Goal: Information Seeking & Learning: Learn about a topic

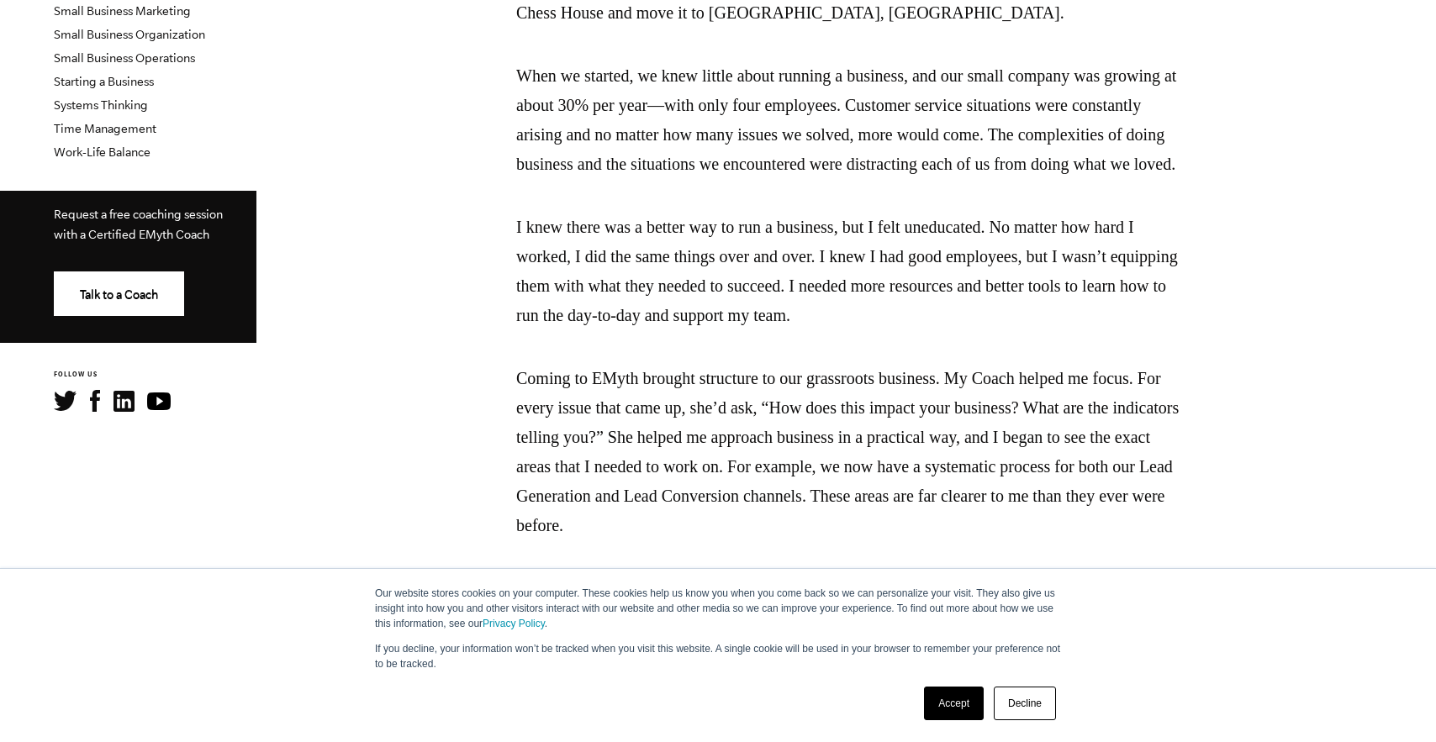
scroll to position [673, 0]
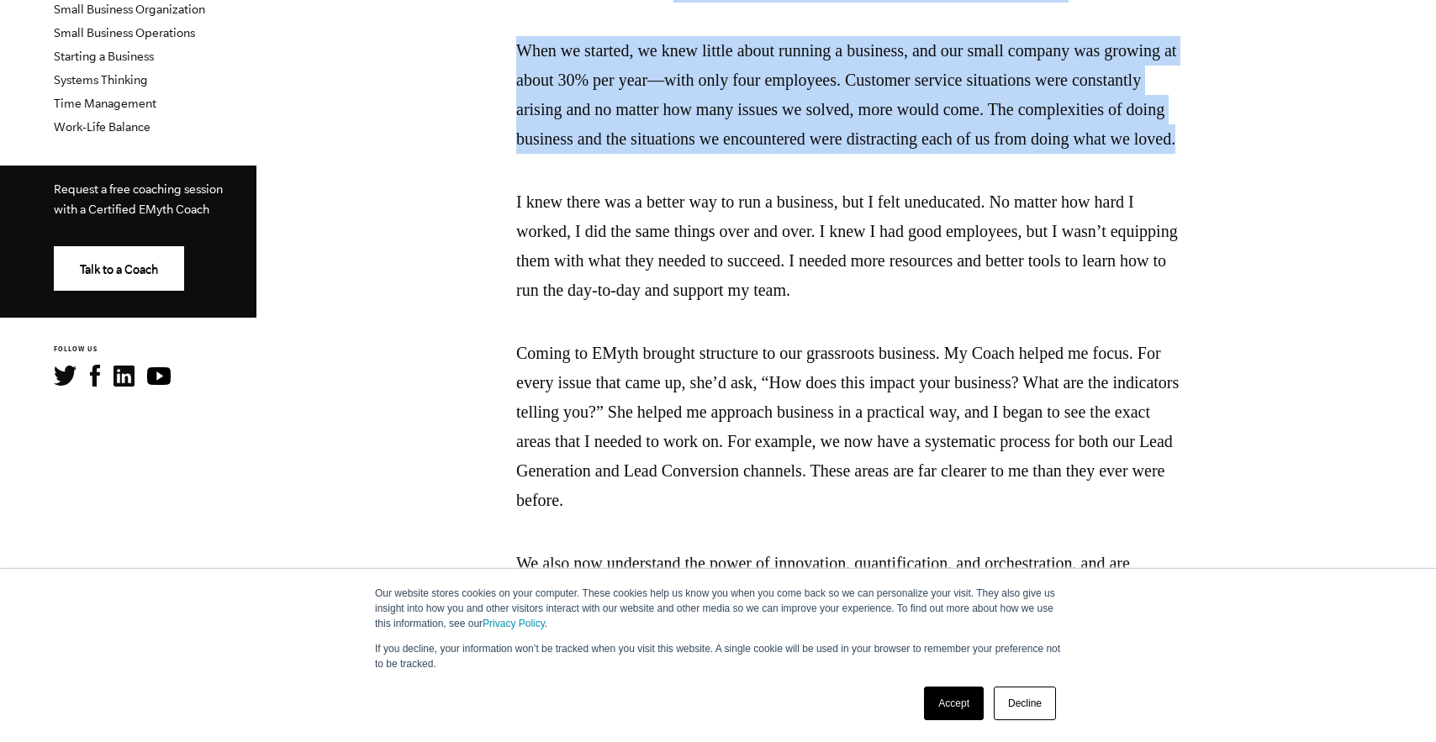
drag, startPoint x: 1130, startPoint y: 29, endPoint x: 1128, endPoint y: 185, distance: 156.4
click at [1128, 185] on span "[PERSON_NAME] built his business out of pure passion for the product, which led…" at bounding box center [852, 535] width 673 height 1836
click at [1128, 154] on p "When we started, we knew little about running a business, and our small company…" at bounding box center [852, 95] width 673 height 118
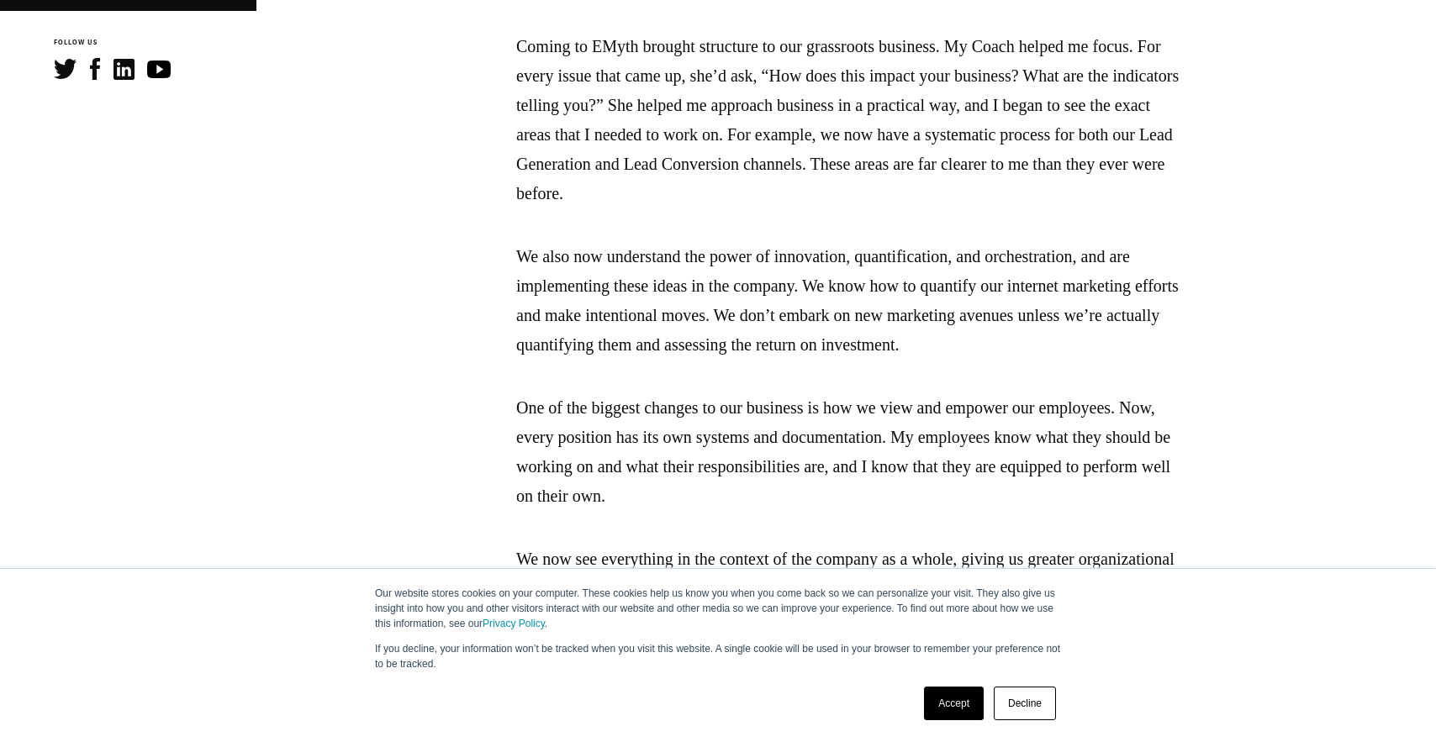
scroll to position [1009, 0]
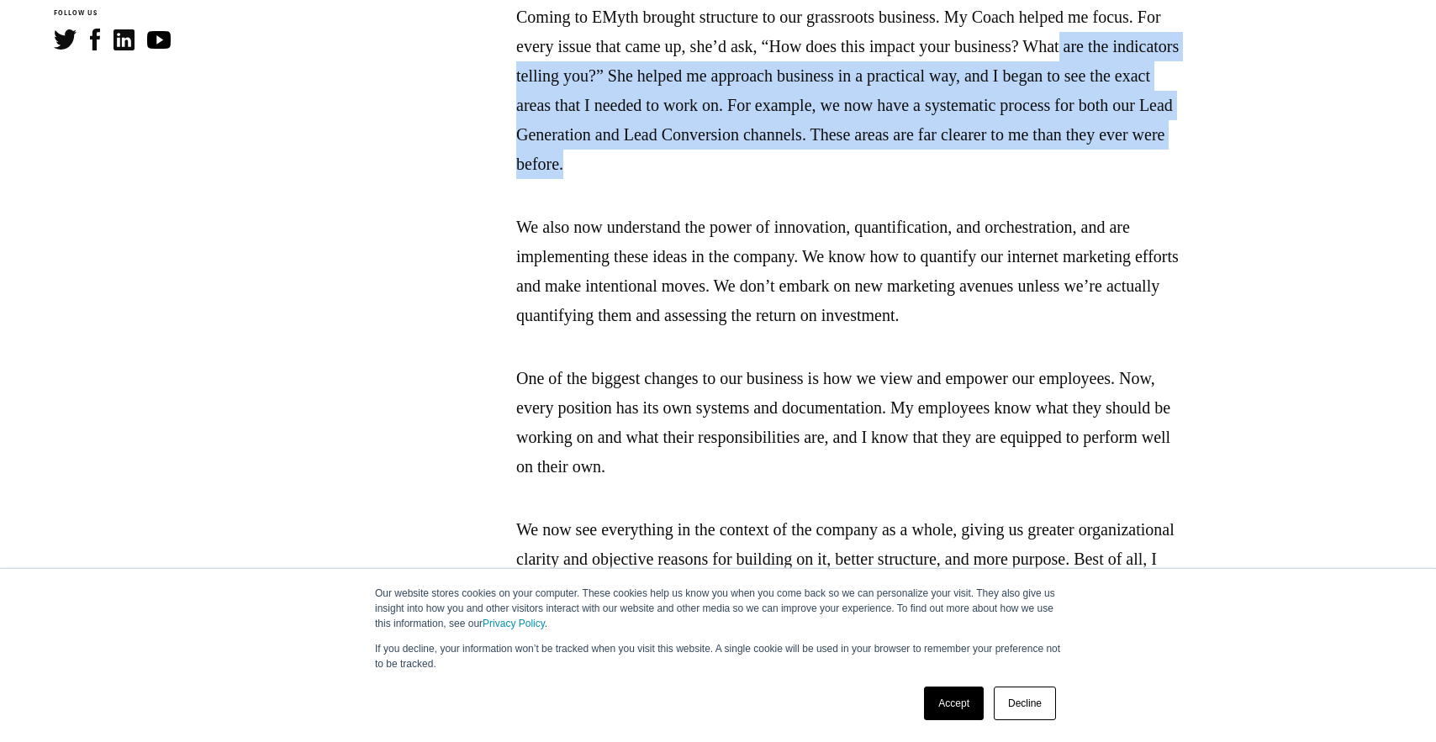
drag, startPoint x: 1190, startPoint y: 105, endPoint x: 1159, endPoint y: 219, distance: 117.5
click at [1159, 219] on section "[PERSON_NAME] built his business out of pure passion for the product, which led…" at bounding box center [852, 198] width 1167 height 1836
click at [1159, 179] on p "Coming to EMyth brought structure to our grassroots business. My Coach helped m…" at bounding box center [852, 91] width 673 height 177
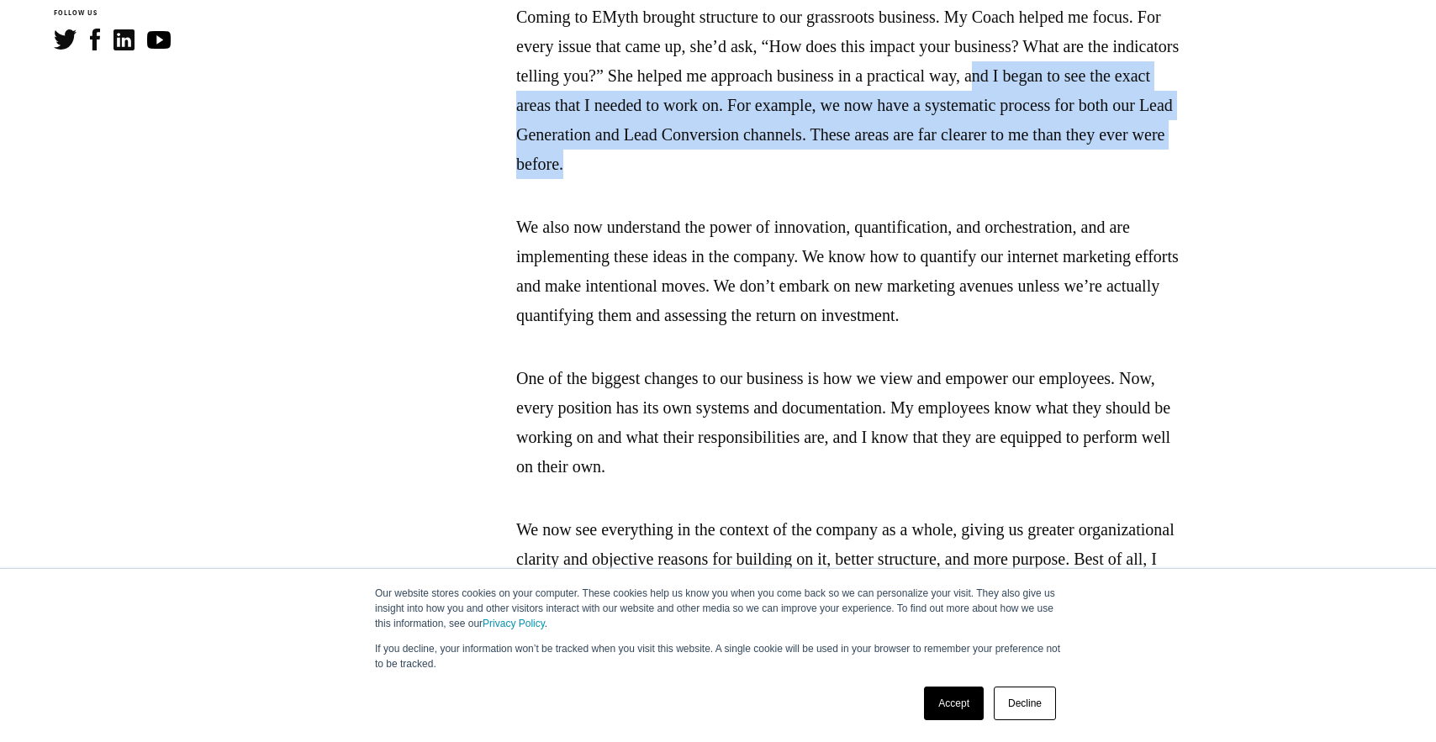
drag, startPoint x: 1159, startPoint y: 221, endPoint x: 1152, endPoint y: 126, distance: 95.3
click at [1152, 126] on p "Coming to EMyth brought structure to our grassroots business. My Coach helped m…" at bounding box center [852, 91] width 673 height 177
click at [1231, 122] on section "[PERSON_NAME] built his business out of pure passion for the product, which led…" at bounding box center [852, 198] width 1167 height 1836
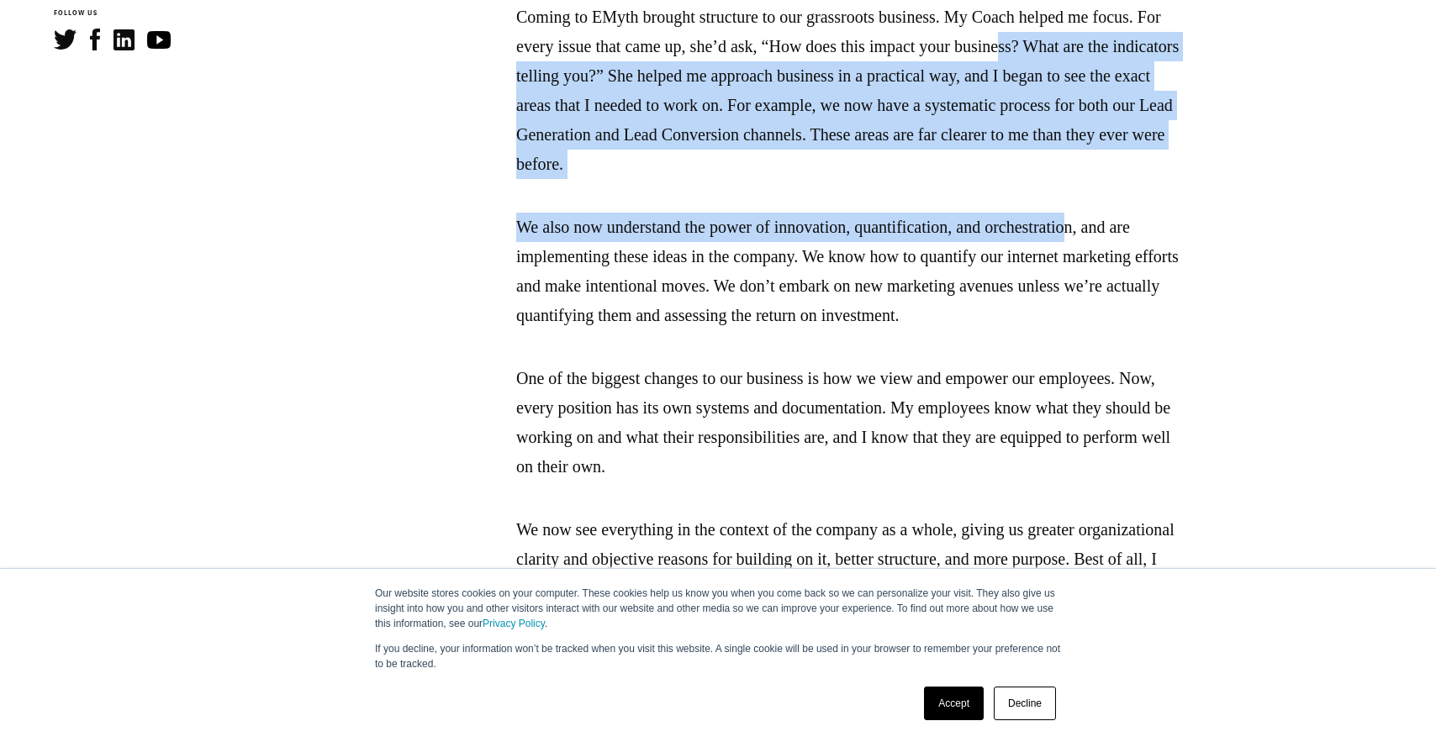
drag, startPoint x: 1127, startPoint y: 241, endPoint x: 1120, endPoint y: 114, distance: 127.1
click at [1120, 114] on span "[PERSON_NAME] built his business out of pure passion for the product, which led…" at bounding box center [852, 198] width 673 height 1836
click at [1239, 205] on section "[PERSON_NAME] built his business out of pure passion for the product, which led…" at bounding box center [852, 198] width 1167 height 1836
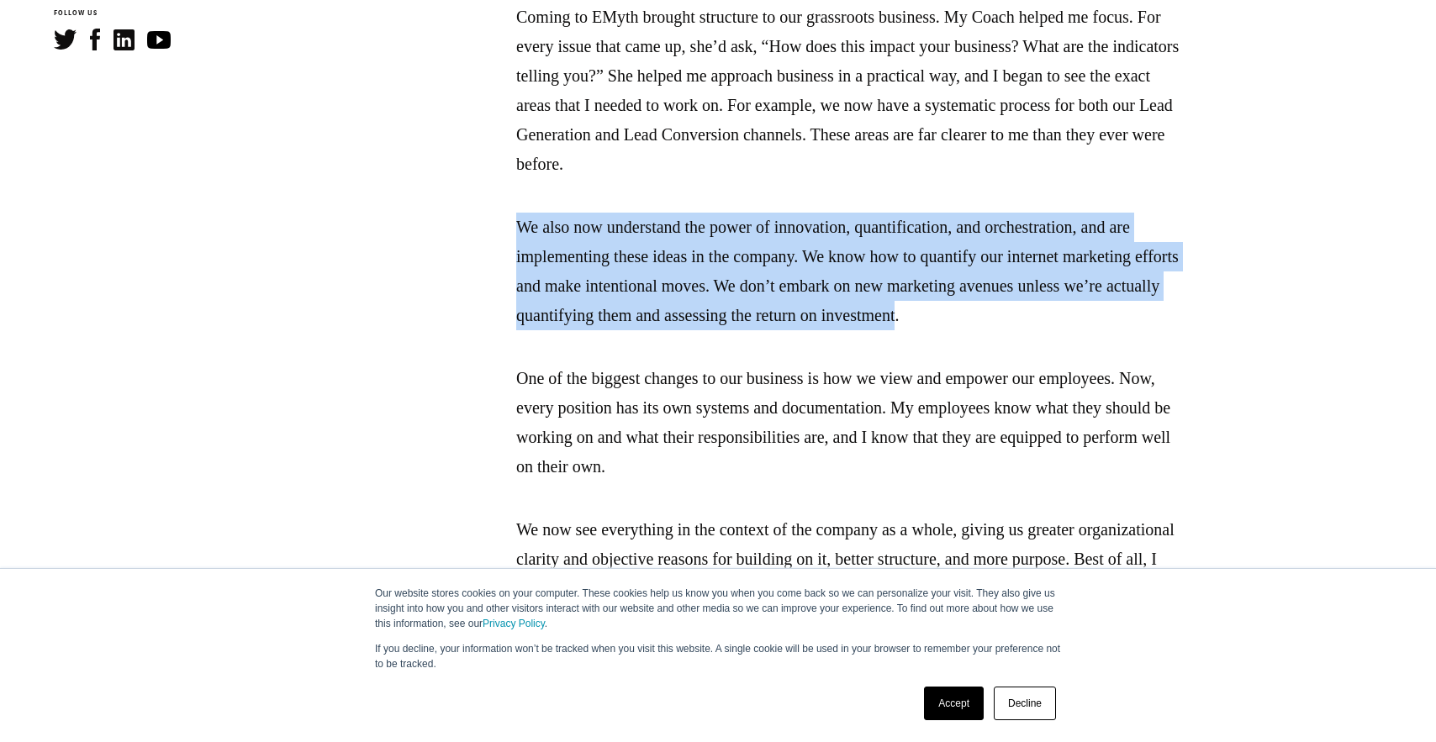
drag, startPoint x: 1130, startPoint y: 257, endPoint x: 1159, endPoint y: 379, distance: 125.2
click at [1159, 379] on span "[PERSON_NAME] built his business out of pure passion for the product, which led…" at bounding box center [852, 198] width 673 height 1836
click at [1159, 330] on p "We also now understand the power of innovation, quantification, and orchestrati…" at bounding box center [852, 272] width 673 height 118
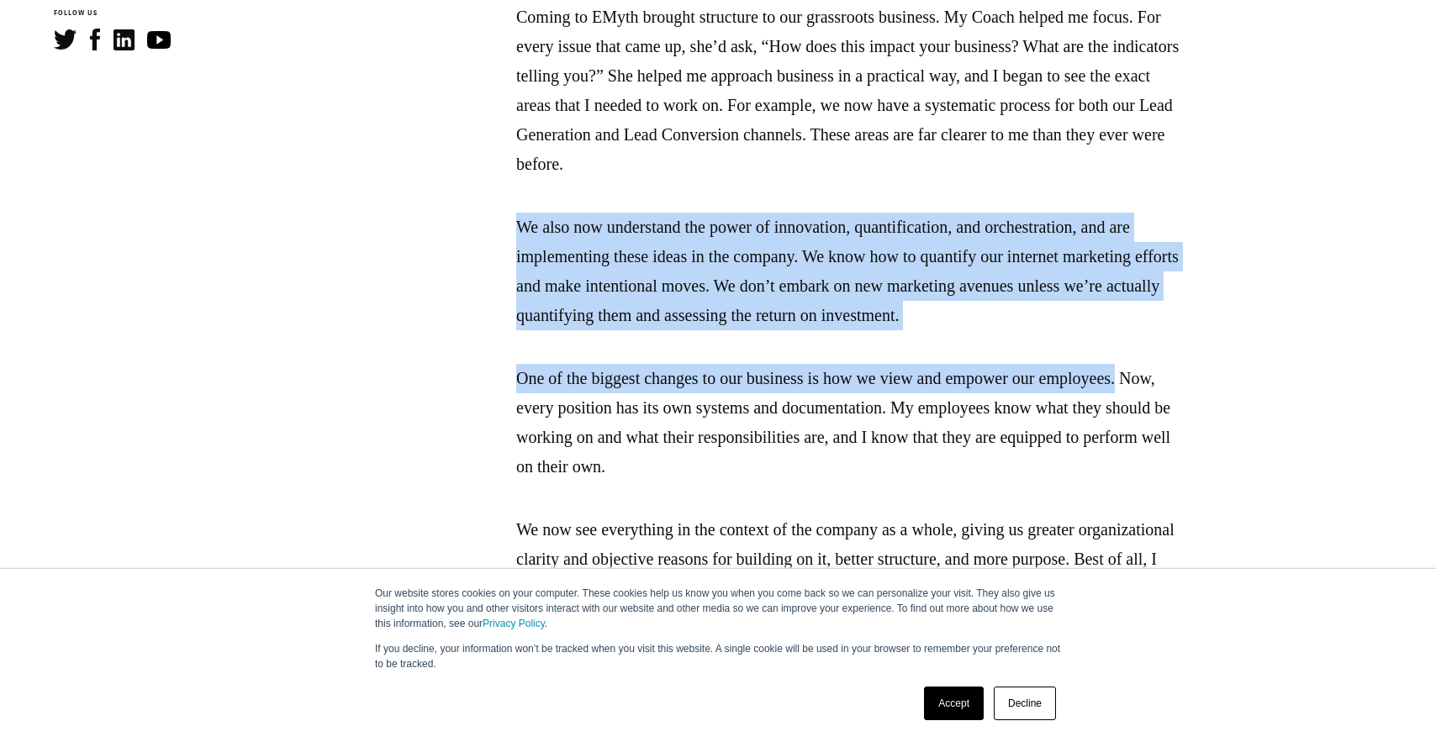
drag, startPoint x: 1170, startPoint y: 391, endPoint x: 1148, endPoint y: 223, distance: 169.6
click at [1148, 223] on span "[PERSON_NAME] built his business out of pure passion for the product, which led…" at bounding box center [852, 198] width 673 height 1836
click at [1148, 179] on p "Coming to EMyth brought structure to our grassroots business. My Coach helped m…" at bounding box center [852, 91] width 673 height 177
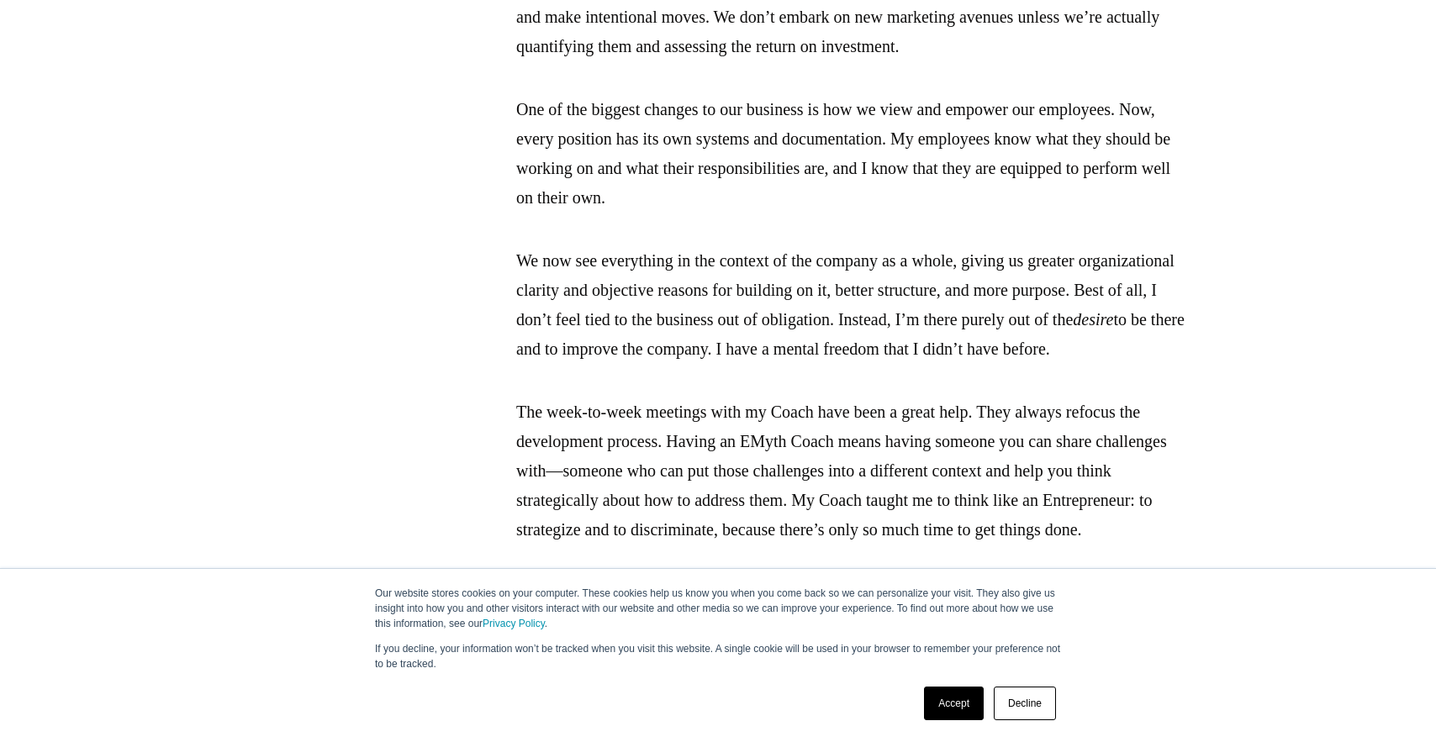
scroll to position [1345, 0]
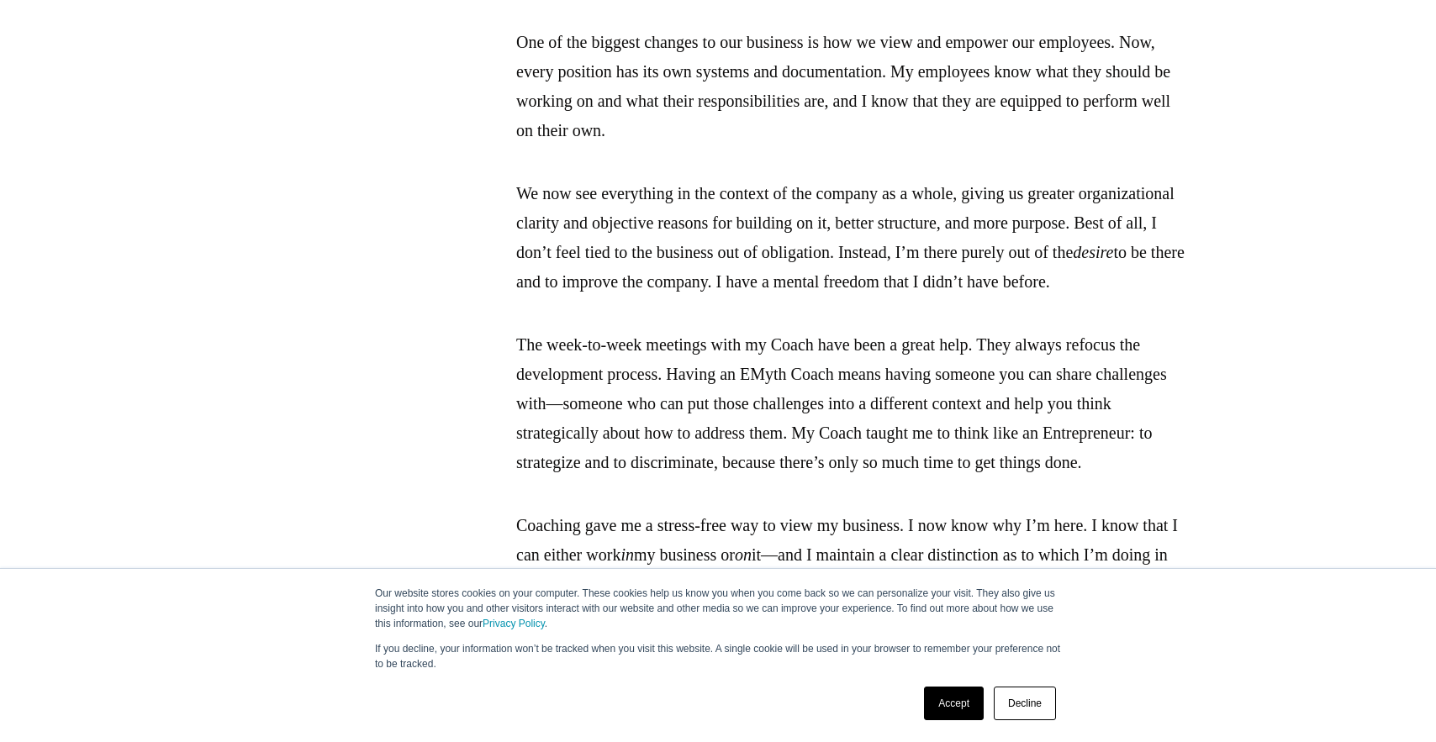
drag, startPoint x: 1073, startPoint y: 215, endPoint x: 1086, endPoint y: 377, distance: 162.0
click at [1090, 297] on p "We now see everything in the context of the company as a whole, giving us great…" at bounding box center [852, 238] width 673 height 118
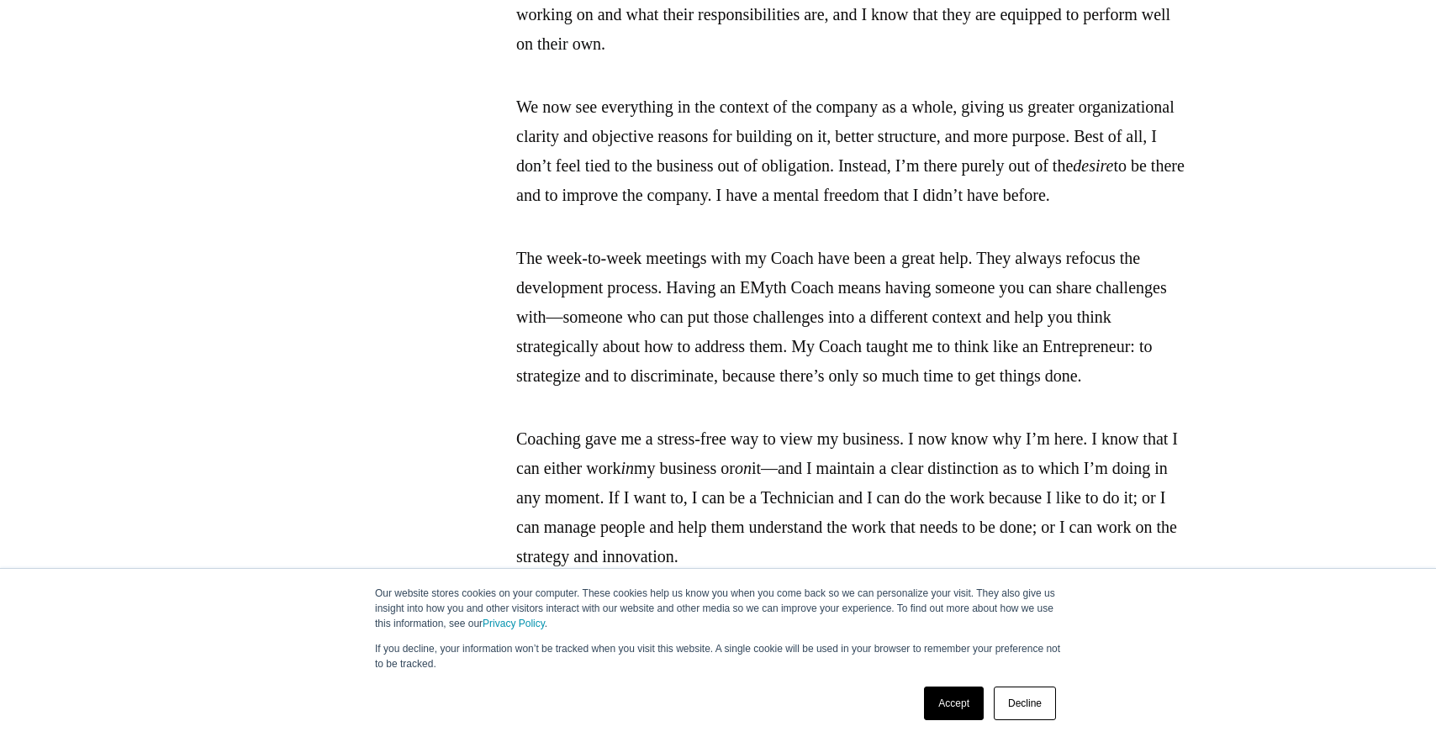
scroll to position [1513, 0]
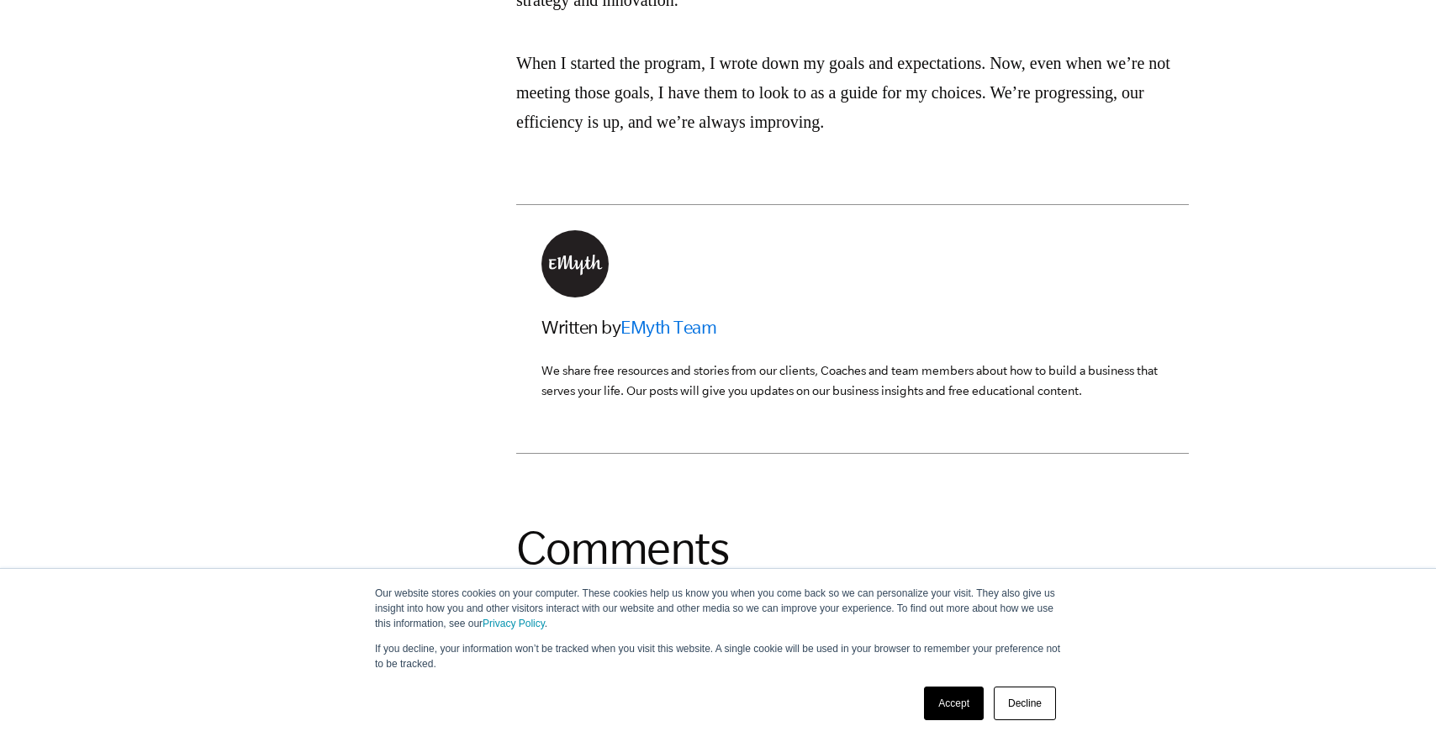
scroll to position [2018, 0]
